Goal: Find specific page/section: Find specific page/section

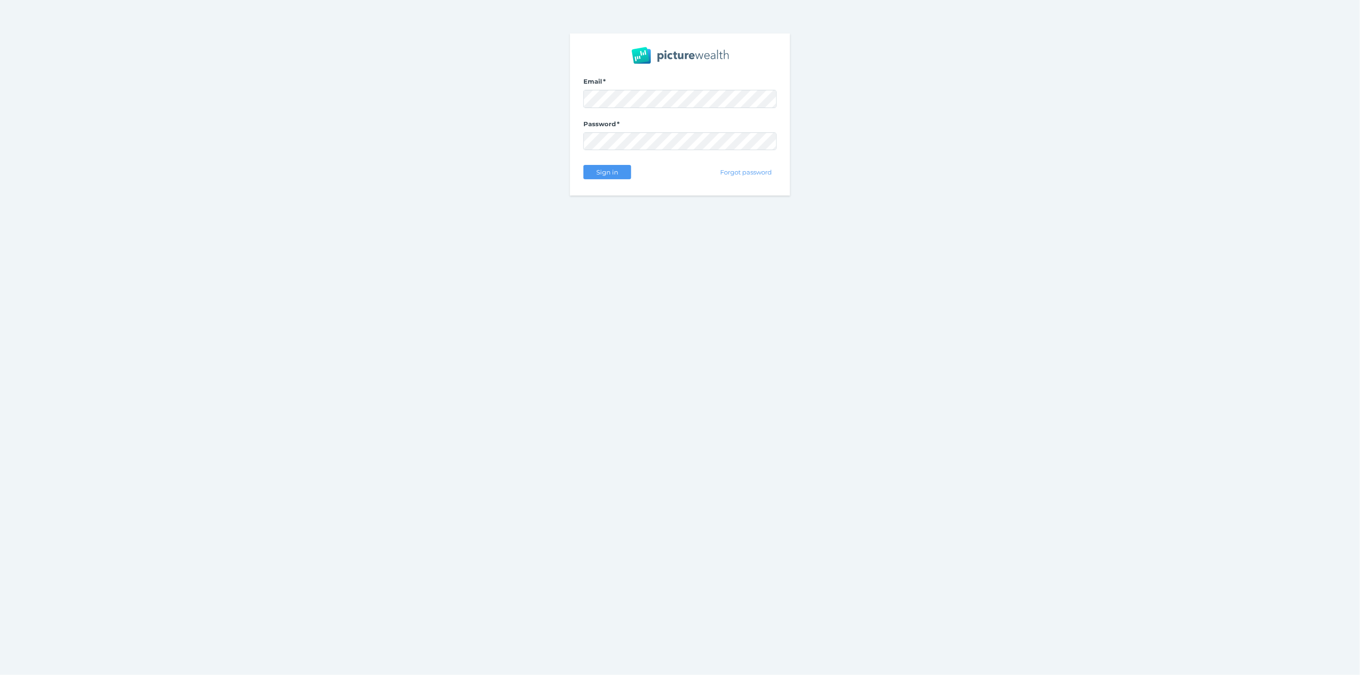
click at [613, 179] on div "Sign in" at bounding box center [607, 172] width 48 height 20
click at [612, 174] on span "Sign in" at bounding box center [607, 172] width 30 height 8
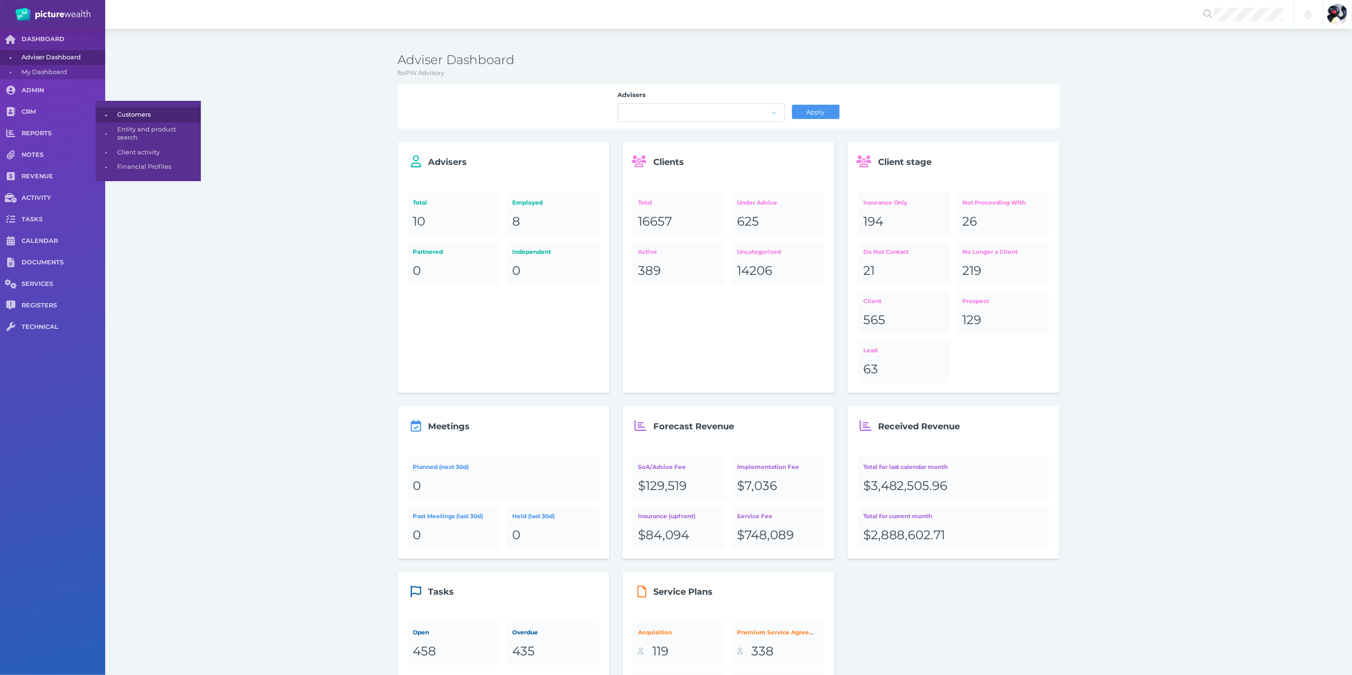
click at [125, 118] on span "Customers" at bounding box center [157, 115] width 80 height 15
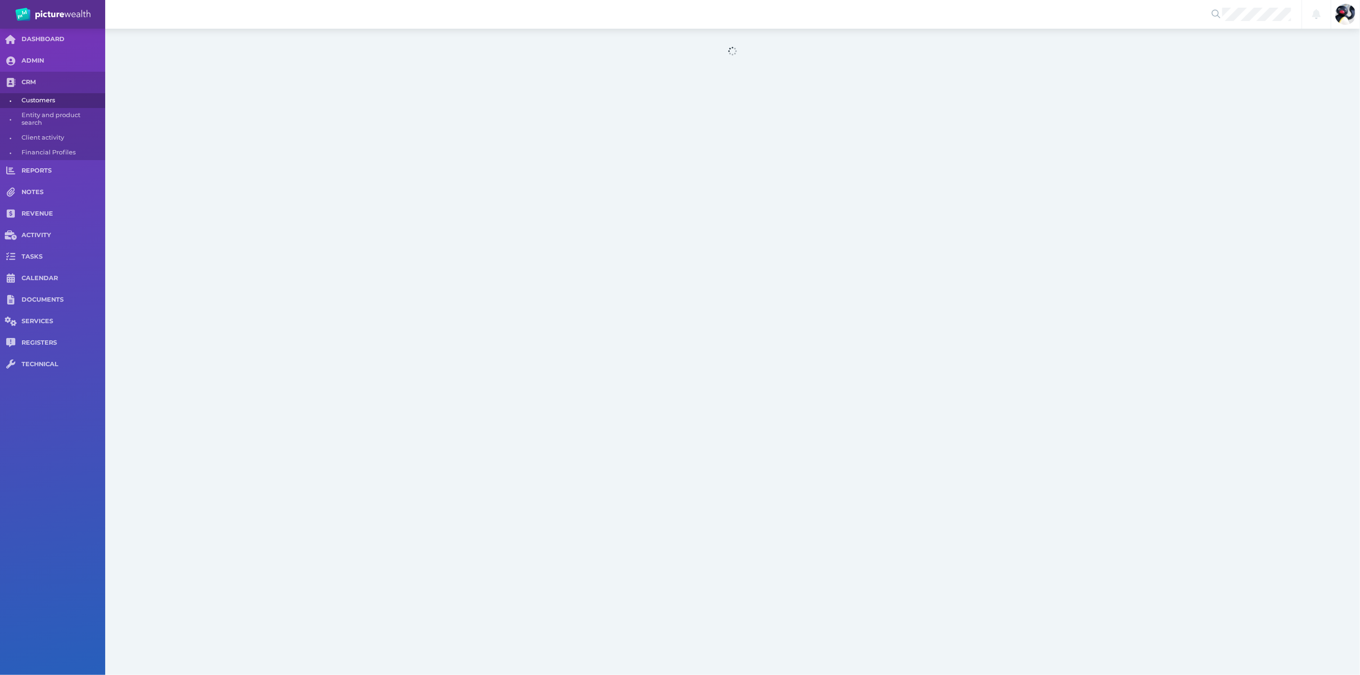
select select "25"
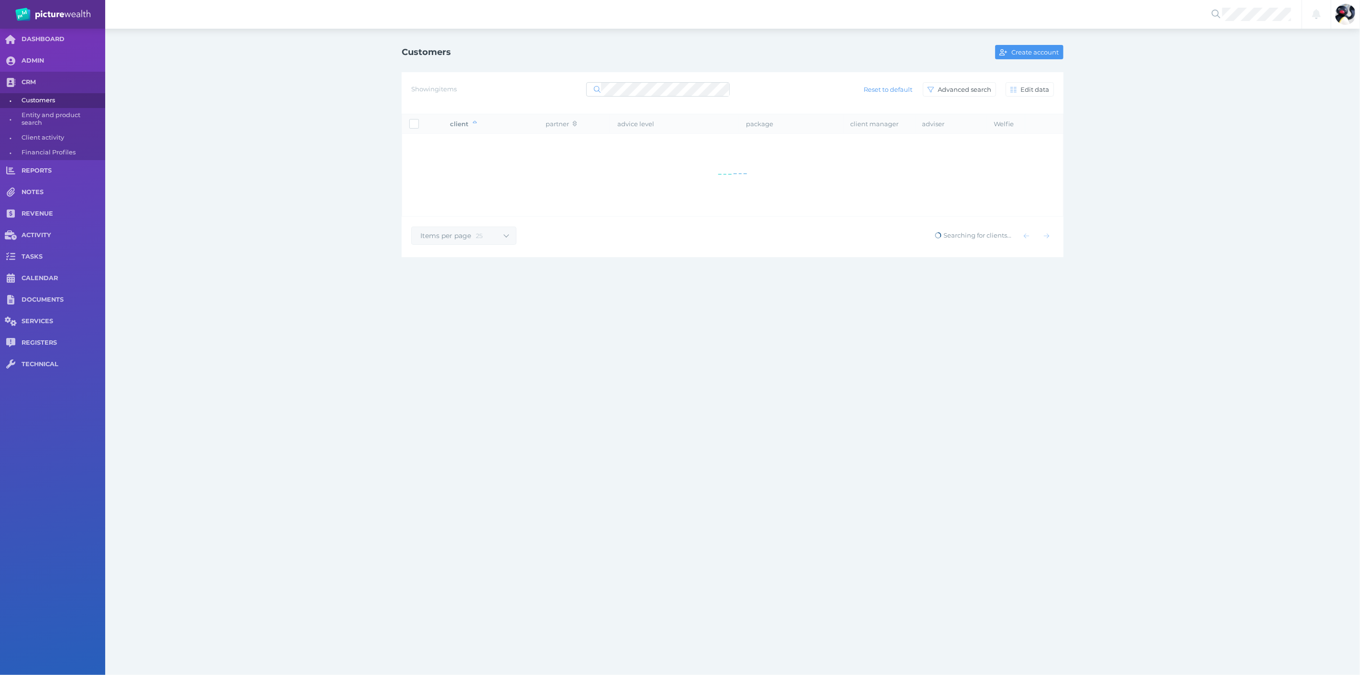
click at [652, 80] on div "Showing items Reset to default Advanced search Edit data" at bounding box center [732, 89] width 643 height 20
click at [1101, 109] on div "Customers Create account Showing 3 items Reset to default Advanced search Edit …" at bounding box center [732, 154] width 1255 height 251
